Goal: Task Accomplishment & Management: Use online tool/utility

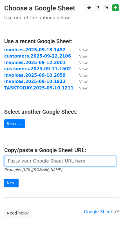
click at [43, 164] on input "url" at bounding box center [60, 161] width 112 height 11
paste input "https://docs.google.com/spreadsheets/d/1cM7P2gmZdyj7Y1GH3p1GI-DcLcoRBrgyCFOWV_x…"
type input "https://docs.google.com/spreadsheets/d/1cM7P2gmZdyj7Y1GH3p1GI-DcLcoRBrgyCFOWV_x…"
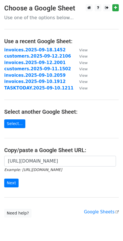
scroll to position [0, 0]
click at [11, 185] on input "Next" at bounding box center [11, 183] width 14 height 9
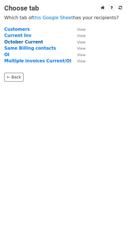
click at [22, 43] on strong "October Current" at bounding box center [23, 42] width 39 height 5
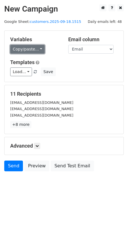
click at [36, 51] on link "Copy/paste..." at bounding box center [27, 49] width 34 height 9
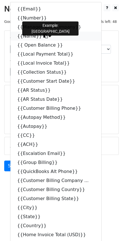
click at [44, 36] on icon at bounding box center [46, 36] width 5 height 5
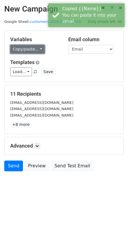
click at [40, 50] on link "Copy/paste..." at bounding box center [27, 49] width 34 height 9
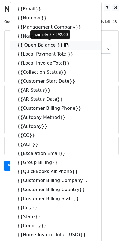
click at [65, 46] on icon at bounding box center [67, 45] width 5 height 5
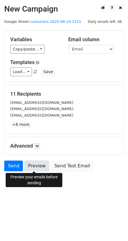
click at [37, 168] on link "Preview" at bounding box center [36, 166] width 25 height 11
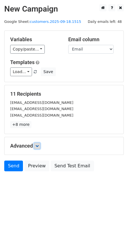
click at [39, 146] on icon at bounding box center [36, 145] width 3 height 3
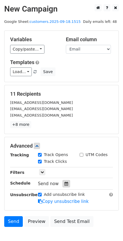
click at [65, 183] on icon at bounding box center [67, 184] width 4 height 4
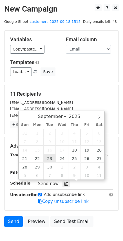
type input "2025-09-23 12:00"
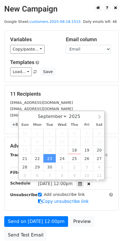
scroll to position [0, 0]
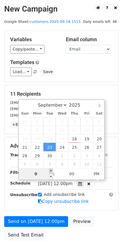
type input "08"
type input "2025-09-23 08:00"
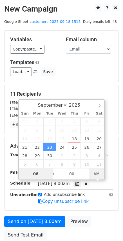
click at [97, 174] on span "AM" at bounding box center [97, 173] width 16 height 11
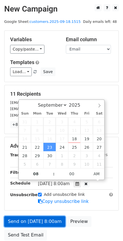
click at [47, 220] on link "Send on Sep 23 at 8:00am" at bounding box center [34, 221] width 61 height 11
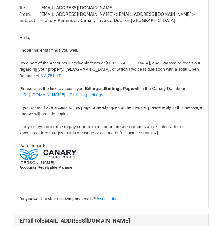
scroll to position [248, 0]
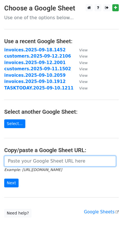
click at [53, 161] on input "url" at bounding box center [60, 161] width 112 height 11
paste input "https://docs.google.com/spreadsheets/d/1cM7P2gmZdyj7Y1GH3p1GI-DcLcoRBrgyCFOWV_x…"
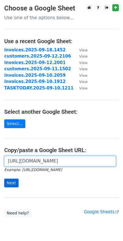
type input "https://docs.google.com/spreadsheets/d/1cM7P2gmZdyj7Y1GH3p1GI-DcLcoRBrgyCFOWV_x…"
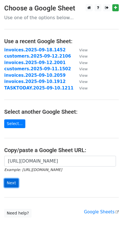
click at [8, 181] on input "Next" at bounding box center [11, 183] width 14 height 9
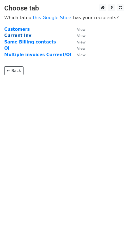
click at [22, 35] on strong "Current Inv" at bounding box center [17, 35] width 27 height 5
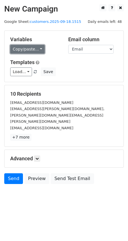
click at [39, 49] on link "Copy/paste..." at bounding box center [27, 49] width 34 height 9
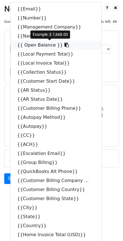
click at [65, 44] on icon at bounding box center [67, 45] width 5 height 5
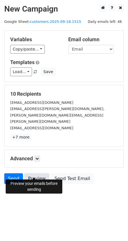
click at [30, 175] on link "Preview" at bounding box center [36, 179] width 25 height 11
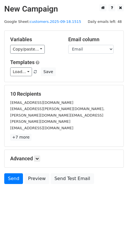
click at [85, 191] on body "New Campaign Daily emails left: 48 Google Sheet: customers.2025-09-18.1515 Vari…" at bounding box center [64, 106] width 128 height 205
click at [39, 157] on icon at bounding box center [36, 158] width 3 height 3
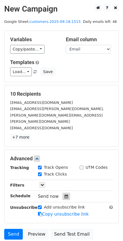
click at [65, 195] on icon at bounding box center [67, 197] width 4 height 4
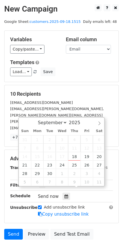
click at [96, 92] on h5 "10 Recipients" at bounding box center [61, 94] width 103 height 6
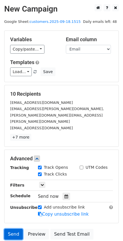
click at [11, 231] on link "Send" at bounding box center [13, 234] width 19 height 11
